Goal: Information Seeking & Learning: Learn about a topic

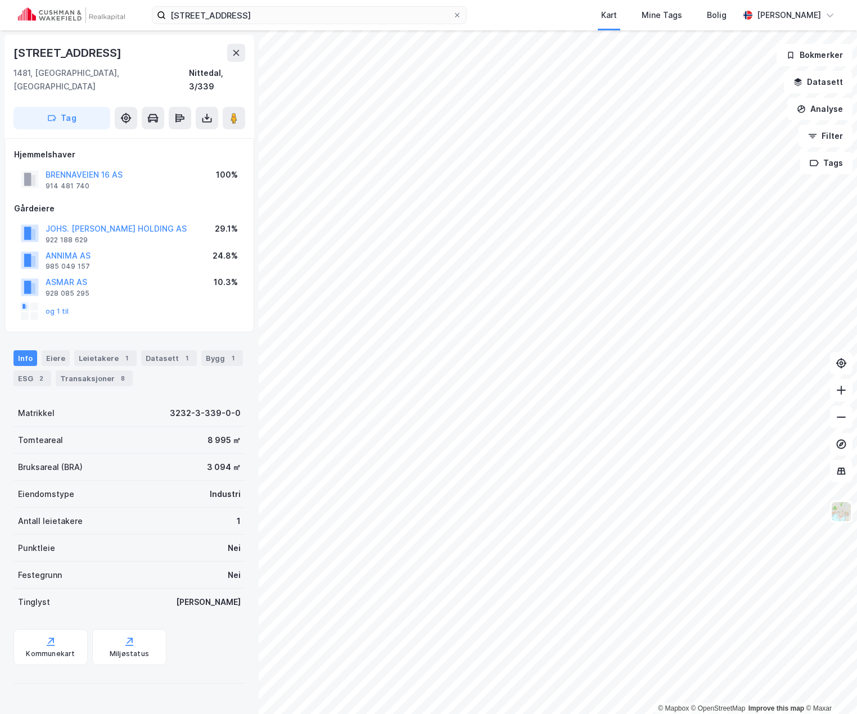
click at [122, 169] on div "[STREET_ADDRESS] AS 914 481 740" at bounding box center [84, 179] width 77 height 23
click at [202, 350] on div "Bygg 1" at bounding box center [222, 358] width 42 height 16
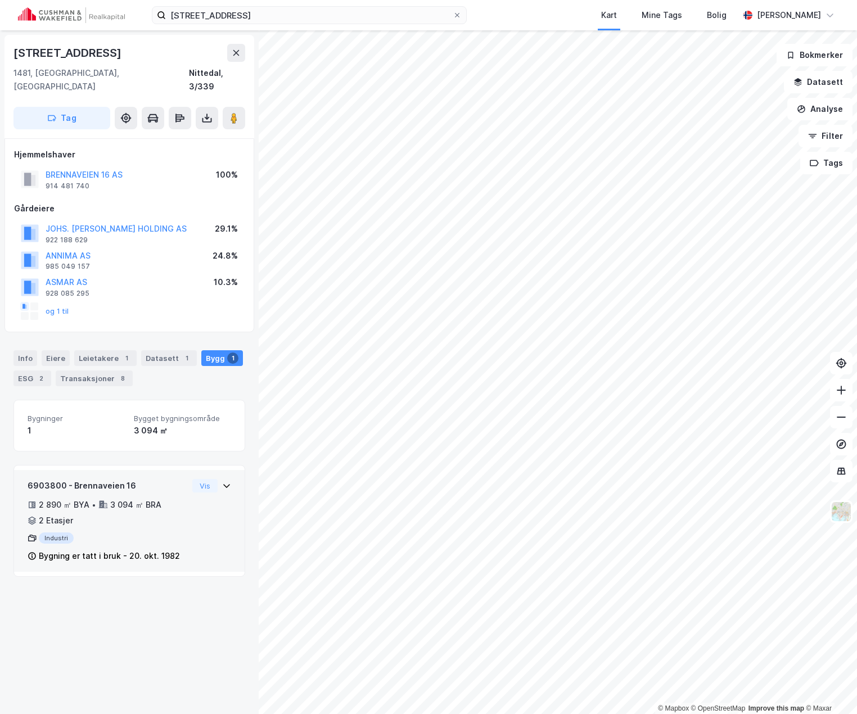
click at [183, 499] on div "6903800 - Brennaveien 16 2 890 ㎡ BYA • 3 094 ㎡ BRA • 2 Etasjer Industri Bygning…" at bounding box center [130, 525] width 204 height 93
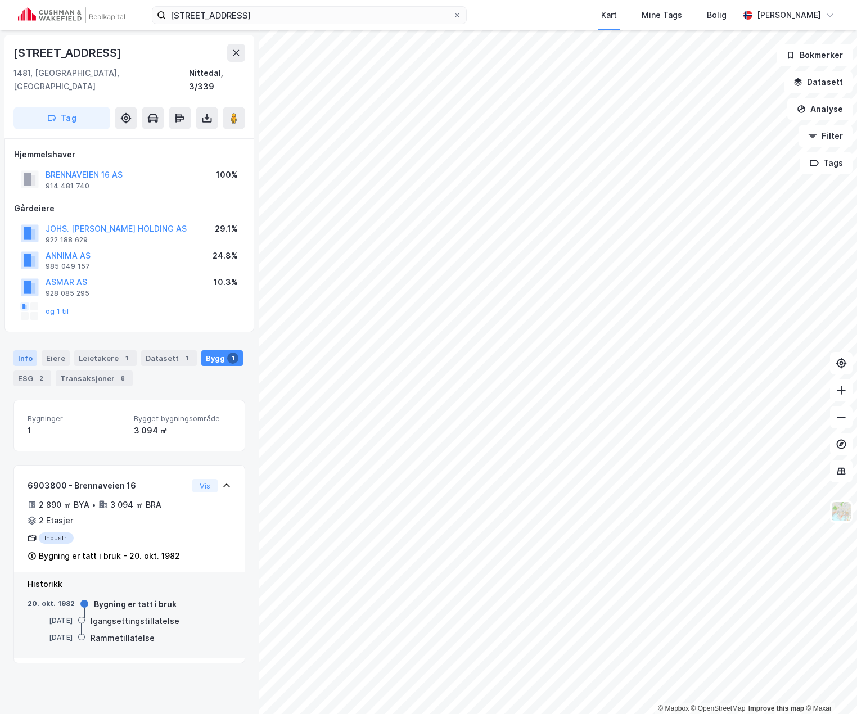
click at [32, 350] on div "Info" at bounding box center [26, 358] width 24 height 16
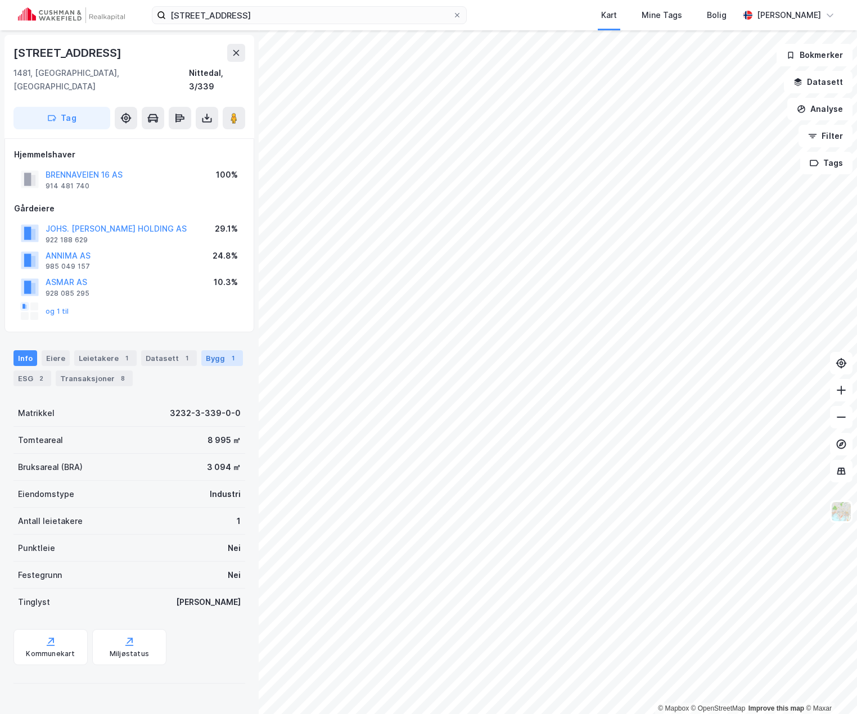
click at [215, 350] on div "Bygg 1" at bounding box center [222, 358] width 42 height 16
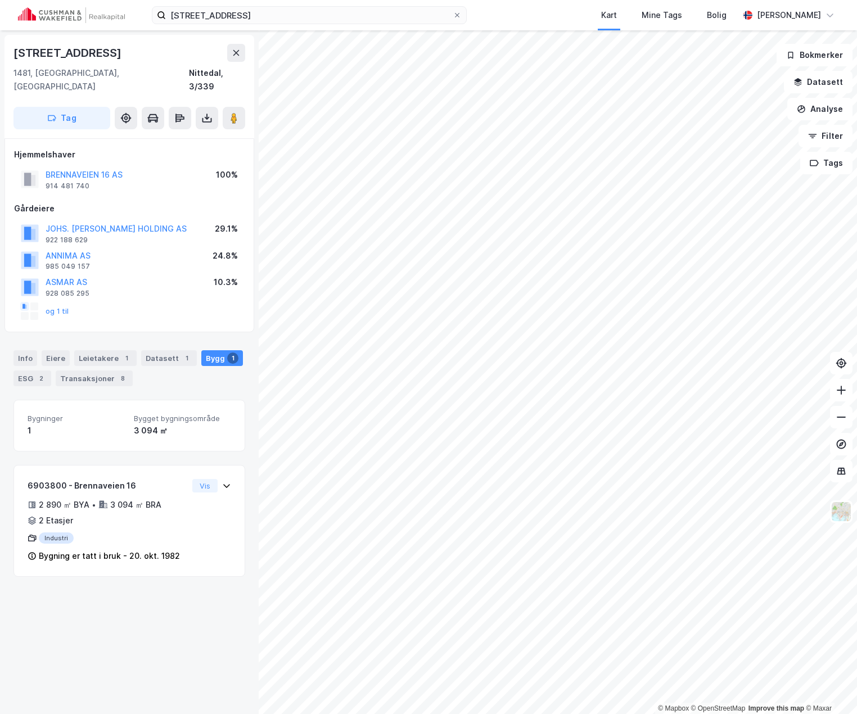
click at [243, 455] on div "[STREET_ADDRESS] 1481, [GEOGRAPHIC_DATA], Akershus Nittedal, 3/339 Tag Hjemmels…" at bounding box center [129, 372] width 259 height 684
click at [206, 606] on div "[STREET_ADDRESS] 1481, [GEOGRAPHIC_DATA], Akershus Nittedal, 3/339 Tag Hjemmels…" at bounding box center [129, 372] width 259 height 684
